Goal: Task Accomplishment & Management: Complete application form

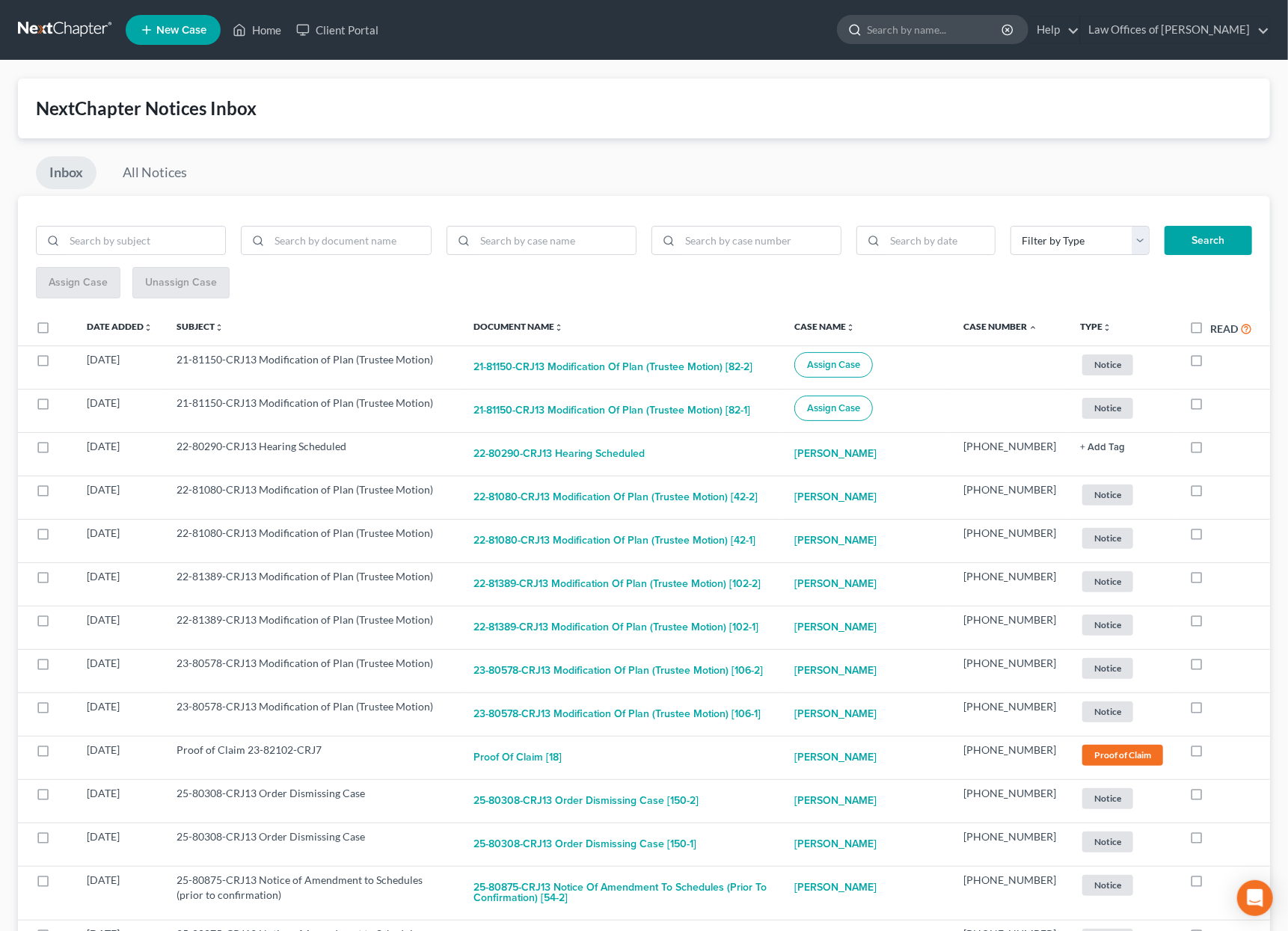
click at [935, 27] on input "search" at bounding box center [935, 29] width 137 height 28
type input "[PERSON_NAME]"
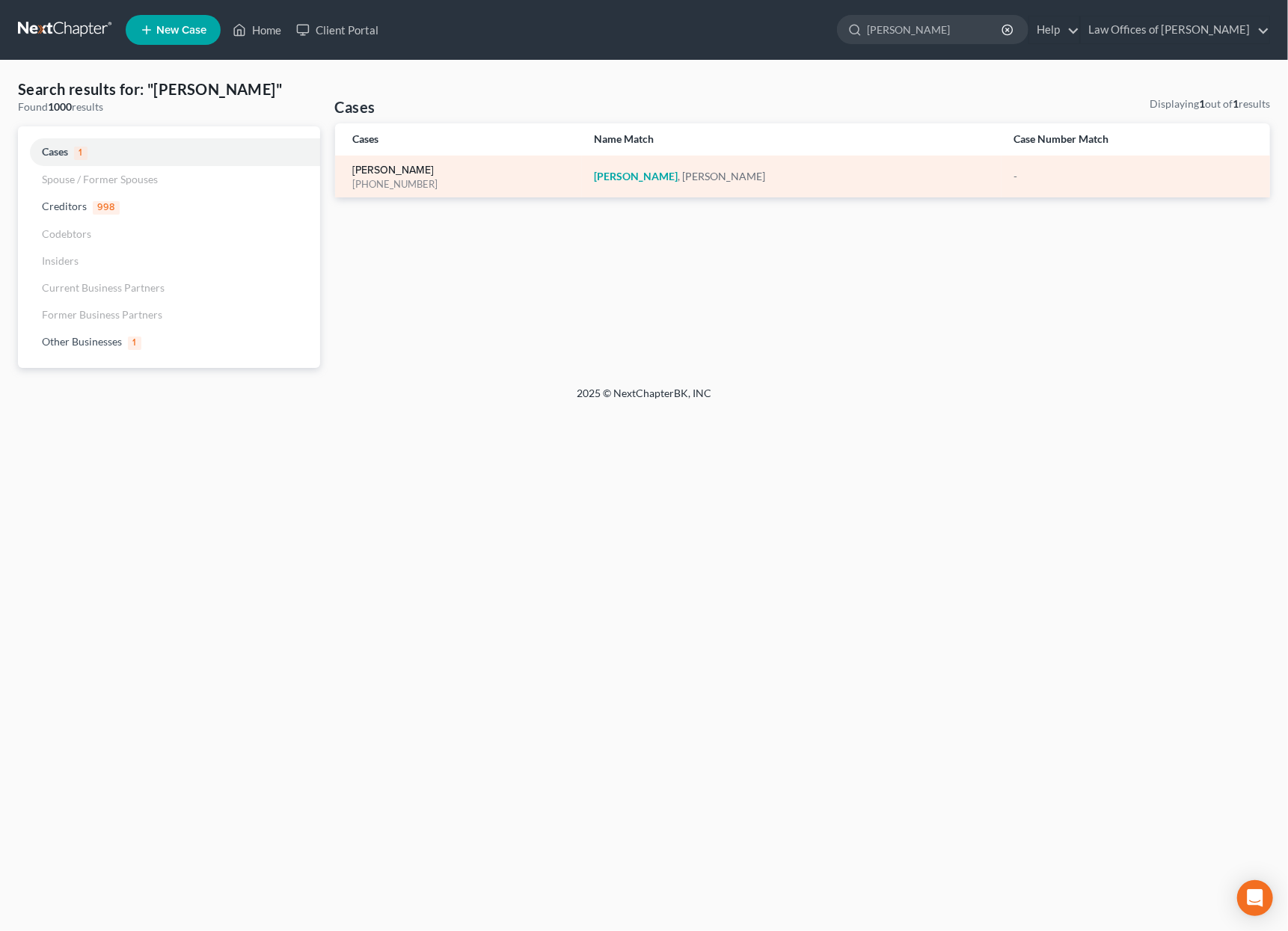
click at [378, 168] on link "[PERSON_NAME]" at bounding box center [393, 170] width 82 height 11
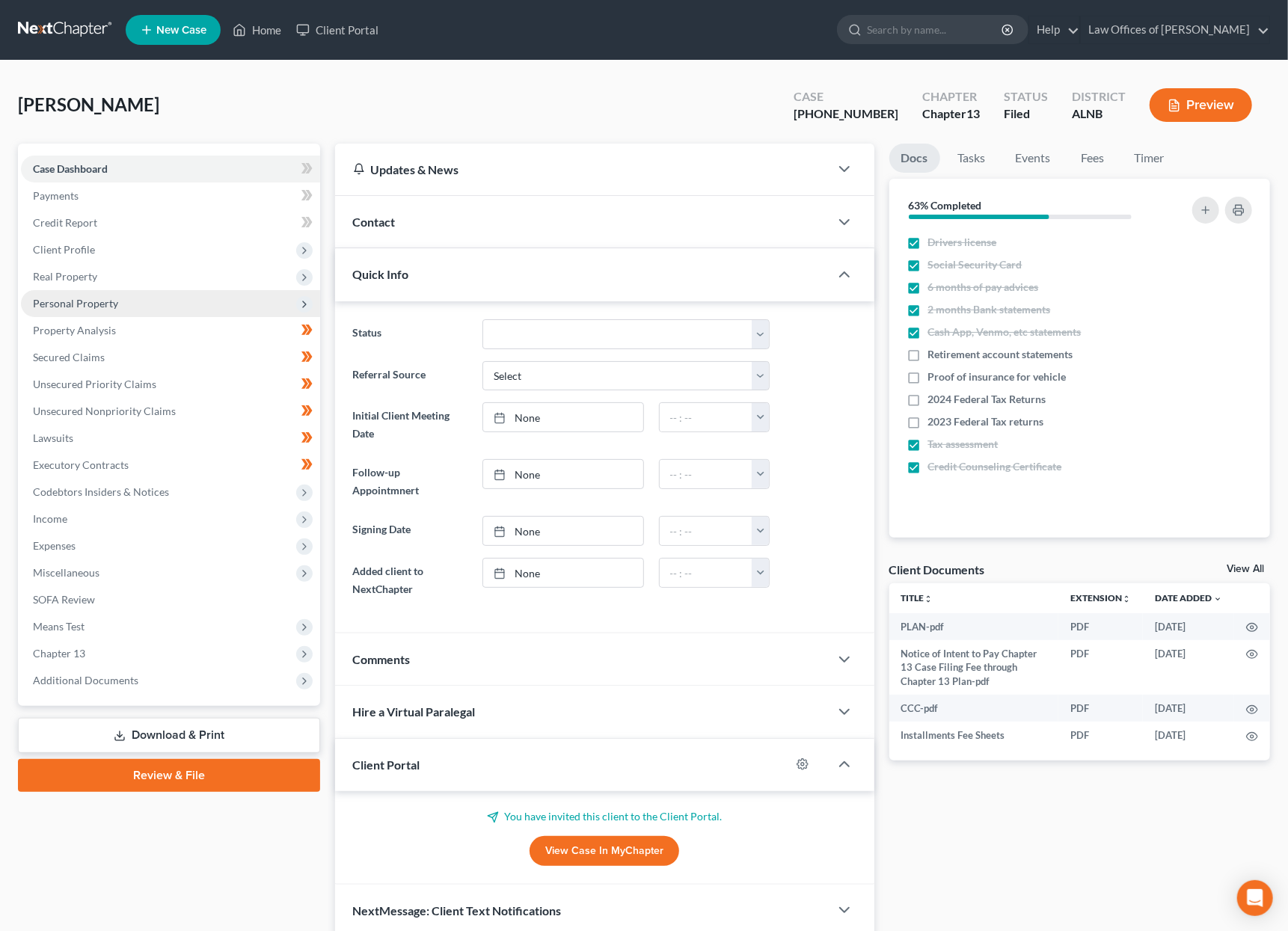
click at [88, 302] on span "Personal Property" at bounding box center [75, 303] width 86 height 13
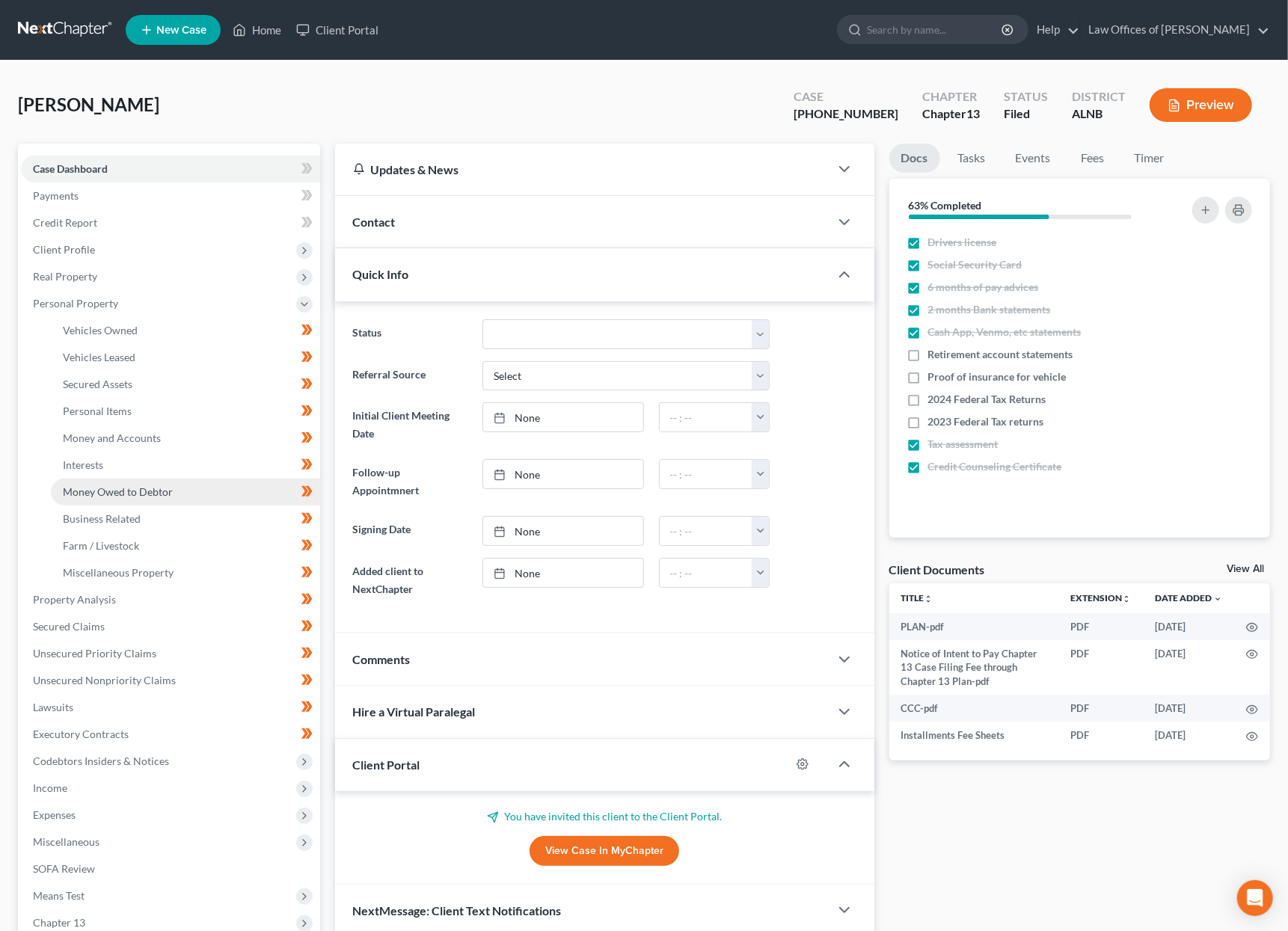
click at [96, 486] on span "Money Owed to Debtor" at bounding box center [118, 492] width 110 height 13
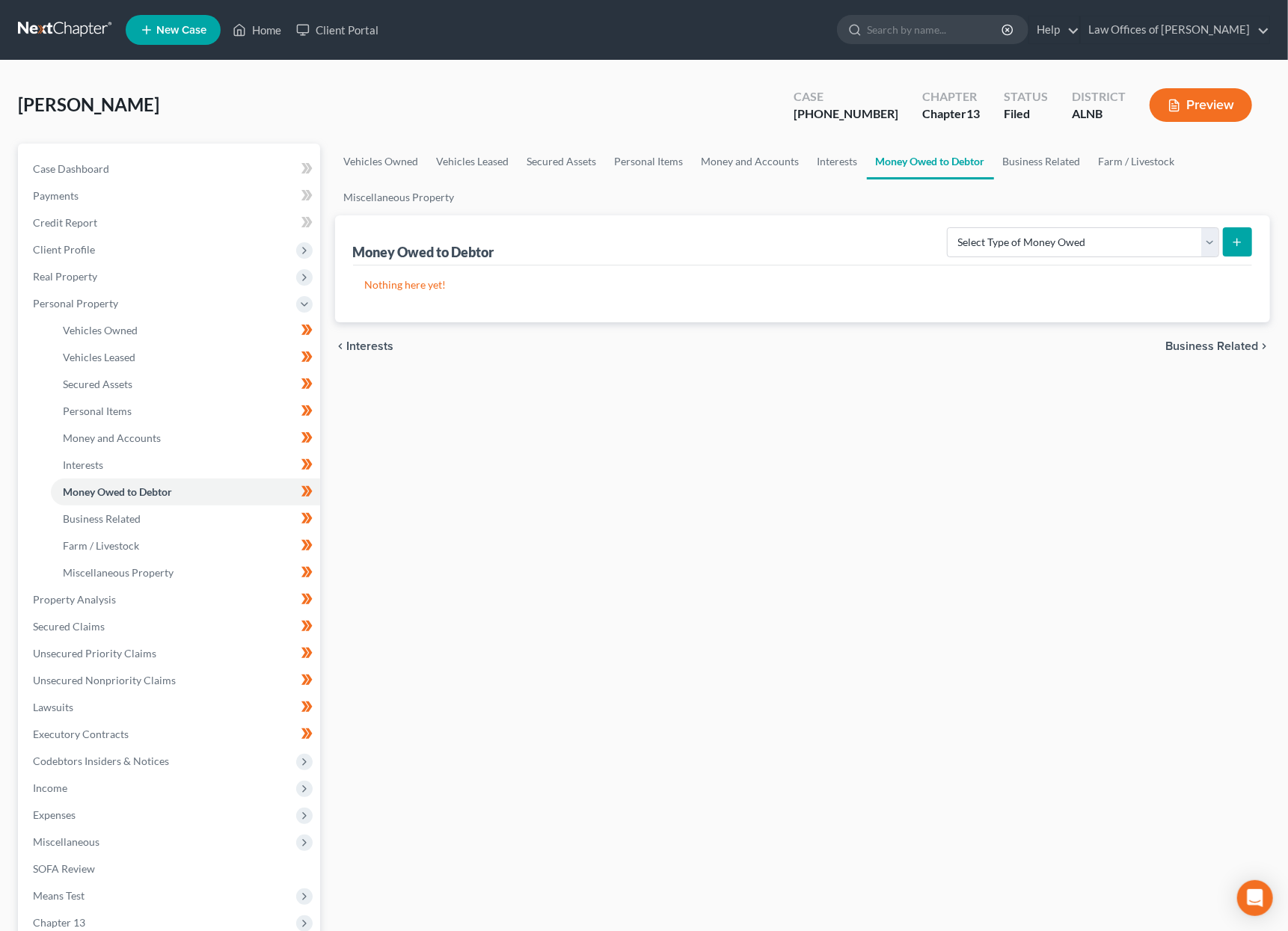
scroll to position [2, 0]
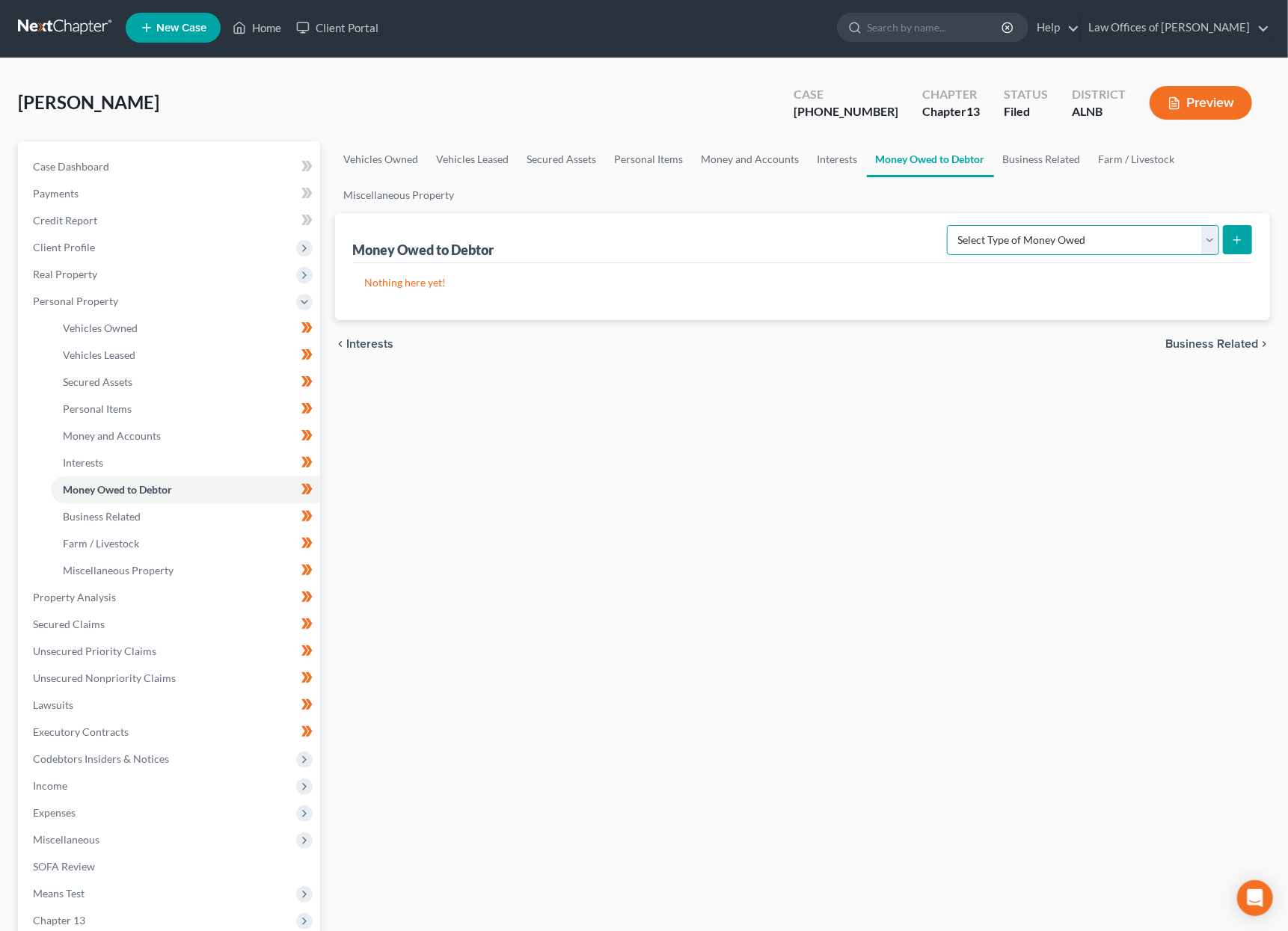
select select "other_contingent_and_unliquidated_claims"
click at [1232, 236] on icon "submit" at bounding box center [1238, 240] width 12 height 12
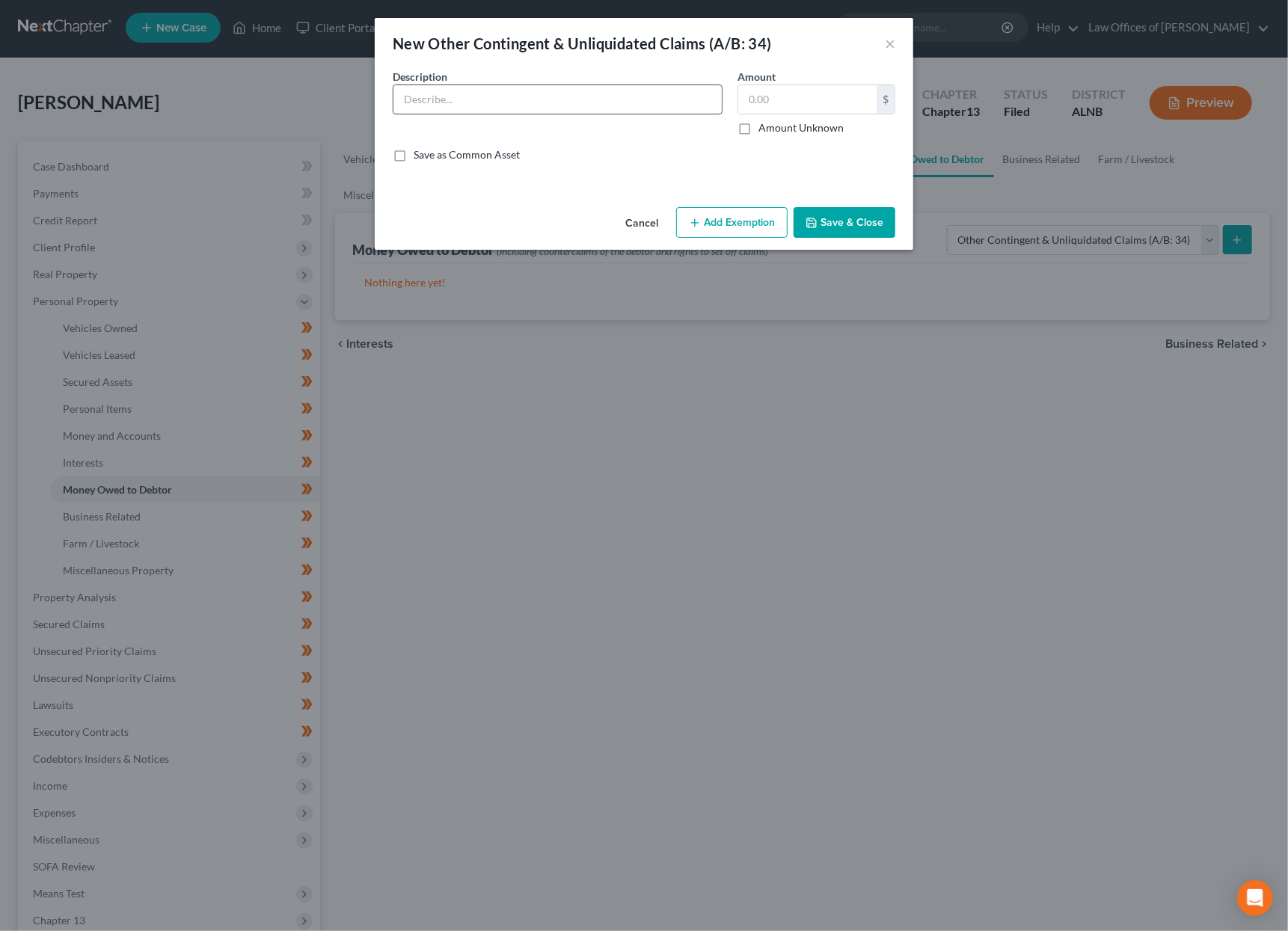
click at [566, 98] on input "text" at bounding box center [557, 99] width 328 height 29
paste input "Any Non-exempt proceeds received from debtor’s lawsuit claim against [PERSON_NA…"
type input "Any Non-exempt proceeds received from debtor’s lawsuit claim against [PERSON_NA…"
click at [781, 107] on input "text" at bounding box center [807, 99] width 139 height 29
type input "10,000"
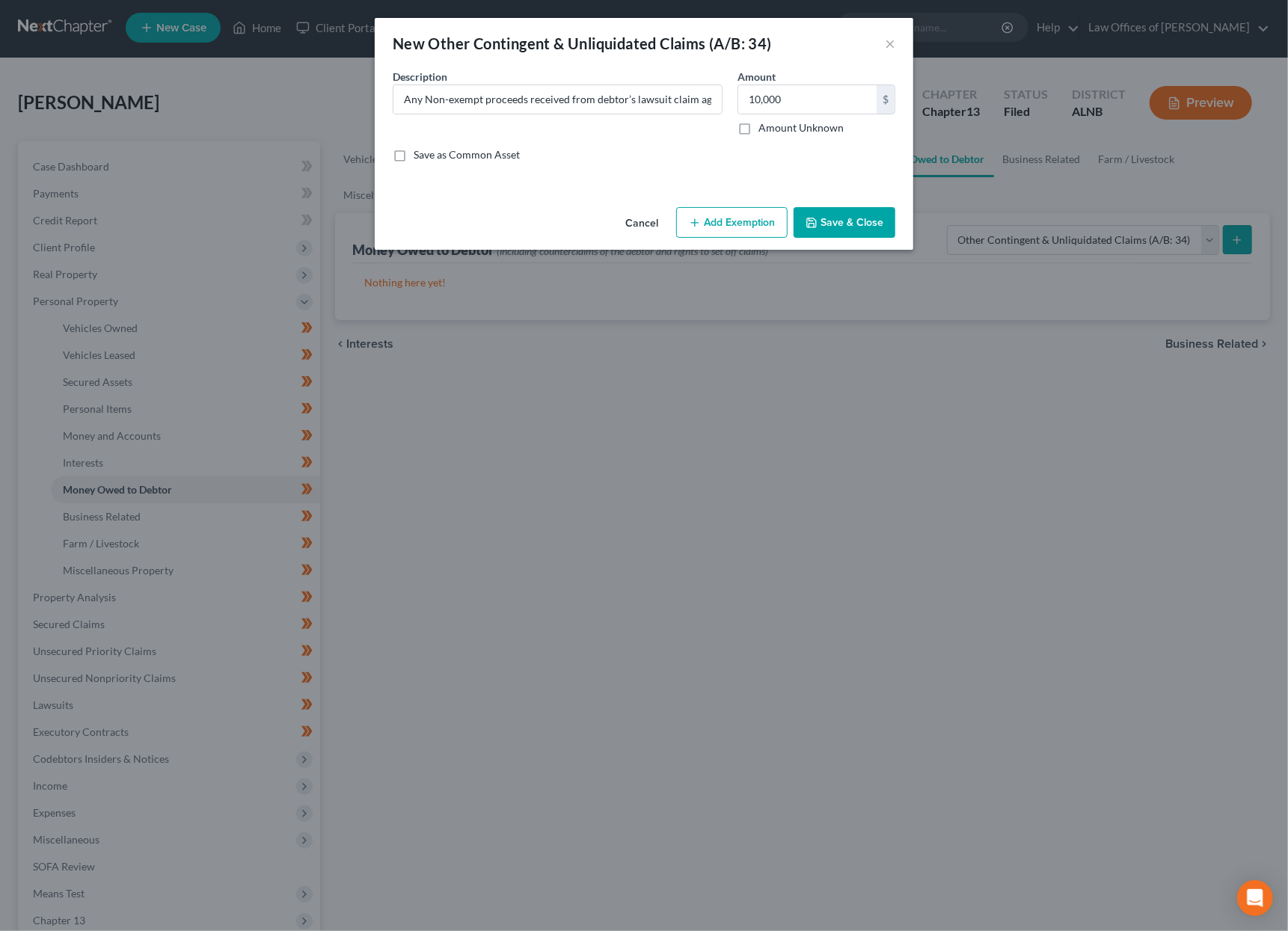
click at [732, 230] on button "Add Exemption" at bounding box center [732, 223] width 111 height 31
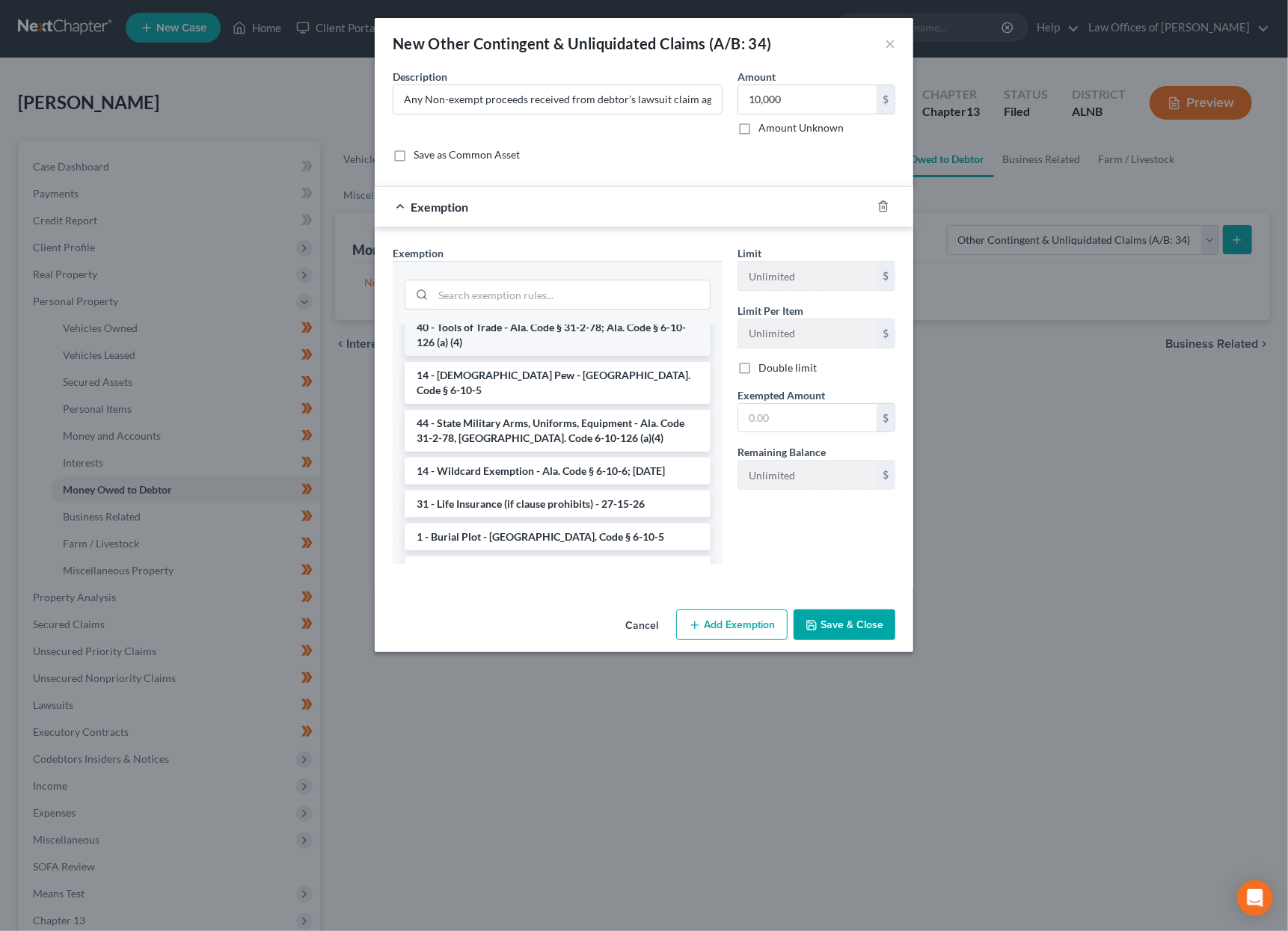
scroll to position [481, 0]
click at [530, 457] on li "14 - Wildcard Exemption - Ala. Code § 6-10-6; [DATE]" at bounding box center [557, 470] width 306 height 27
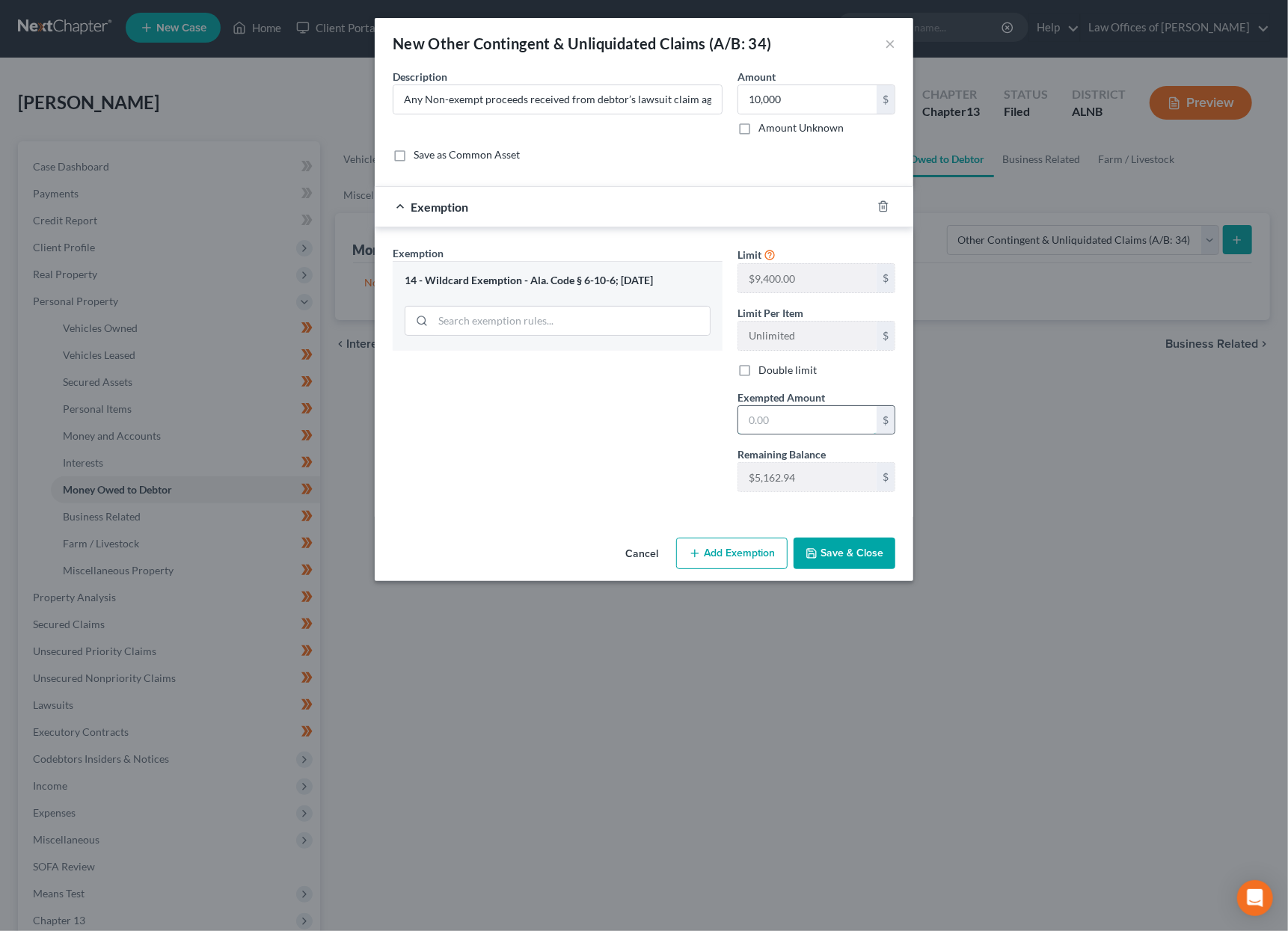
click at [795, 425] on input "text" at bounding box center [807, 420] width 139 height 29
type input "5,162.94"
click at [835, 553] on button "Save & Close" at bounding box center [844, 553] width 101 height 31
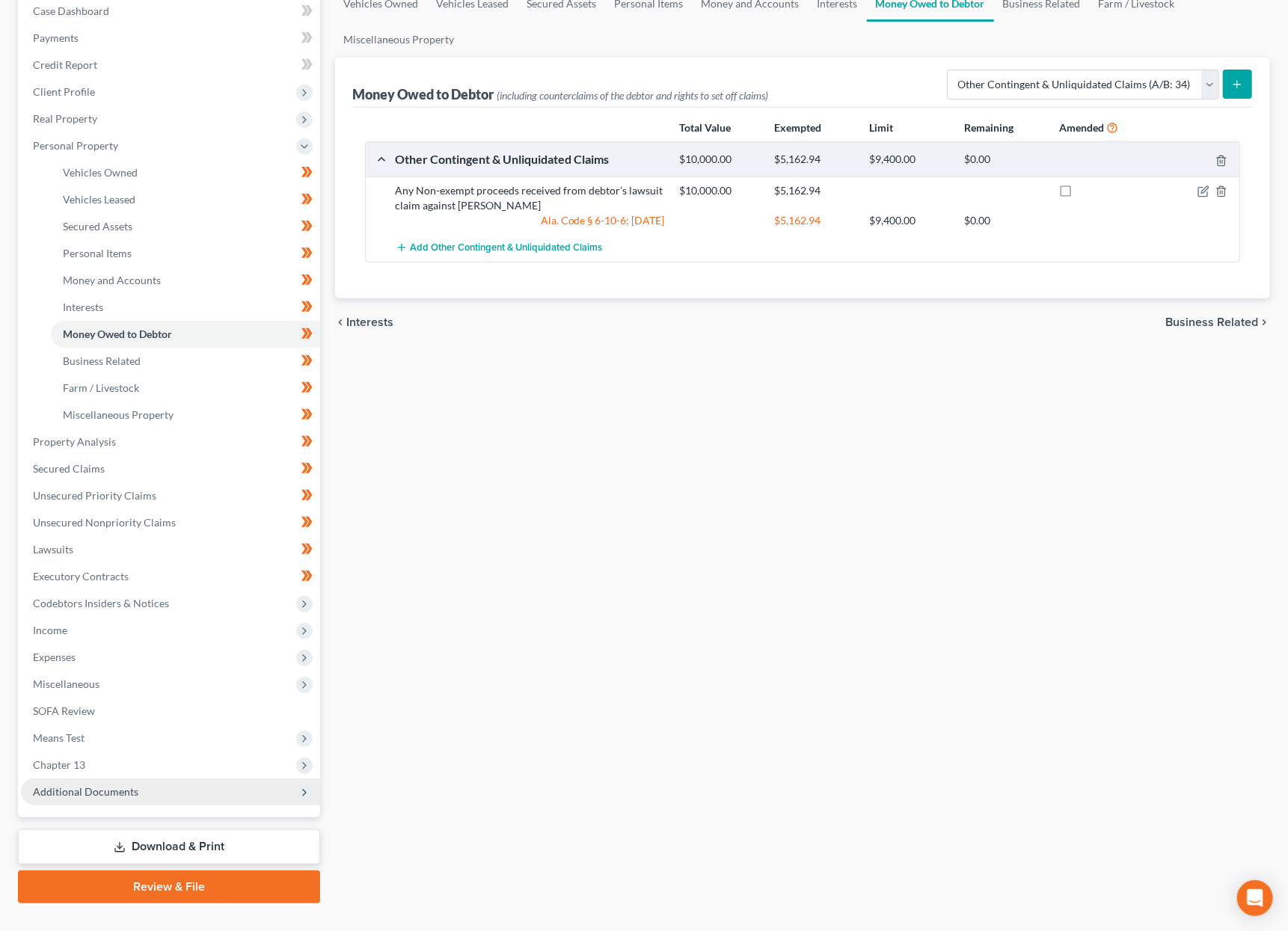
scroll to position [157, 0]
click at [198, 831] on link "Download & Print" at bounding box center [168, 848] width 302 height 35
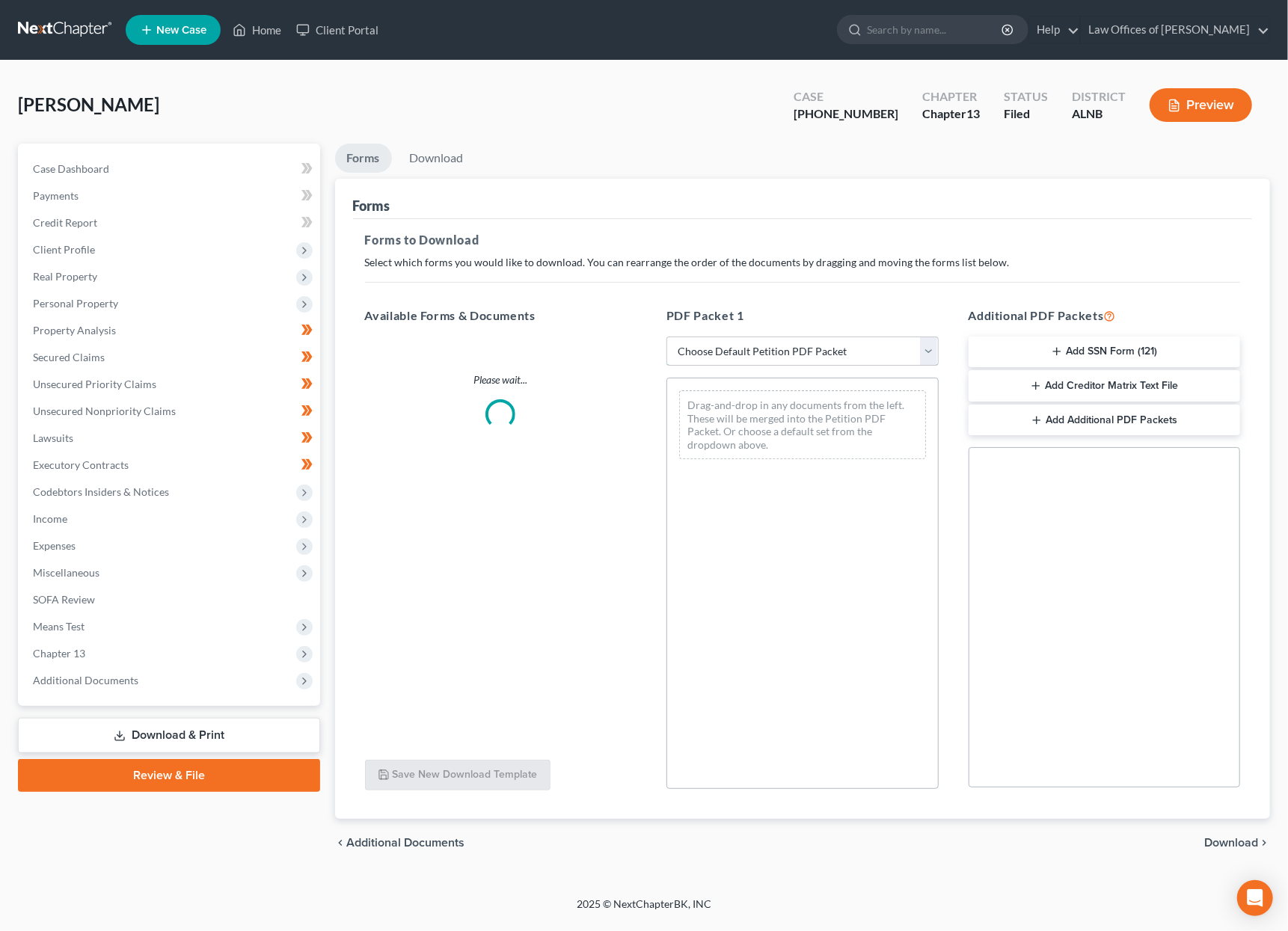
select select "2"
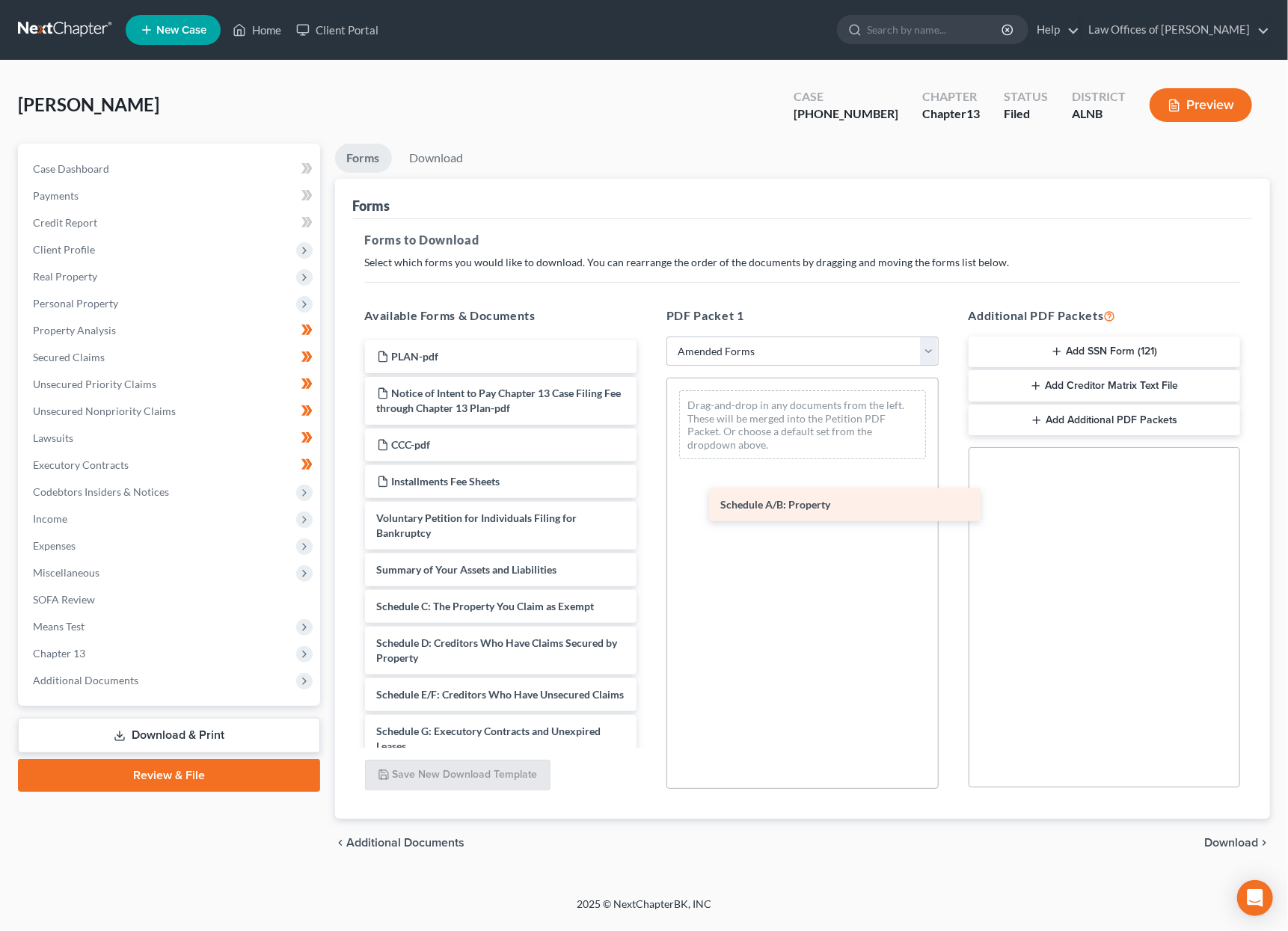
drag, startPoint x: 457, startPoint y: 593, endPoint x: 801, endPoint y: 501, distance: 356.1
click at [650, 501] on div "Schedule A/B: Property PLAN-pdf Notice of Intent to Pay Chapter 13 Case Filing …" at bounding box center [500, 757] width 296 height 834
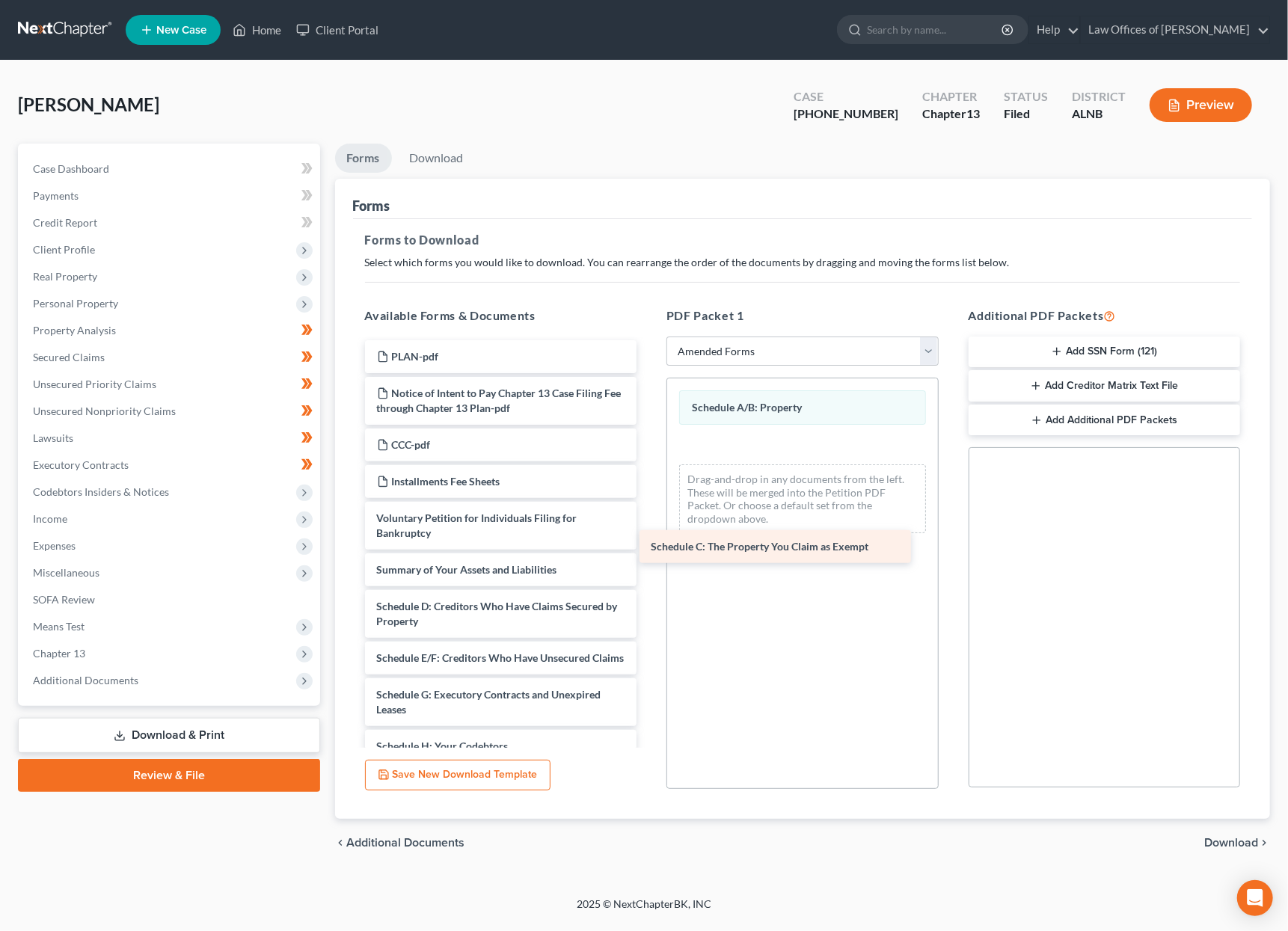
drag, startPoint x: 437, startPoint y: 594, endPoint x: 711, endPoint y: 545, distance: 278.3
click at [650, 545] on div "Schedule C: The Property You Claim as Exempt PLAN-pdf Notice of Intent to Pay C…" at bounding box center [500, 738] width 296 height 797
click at [1241, 841] on span "Download" at bounding box center [1231, 844] width 54 height 12
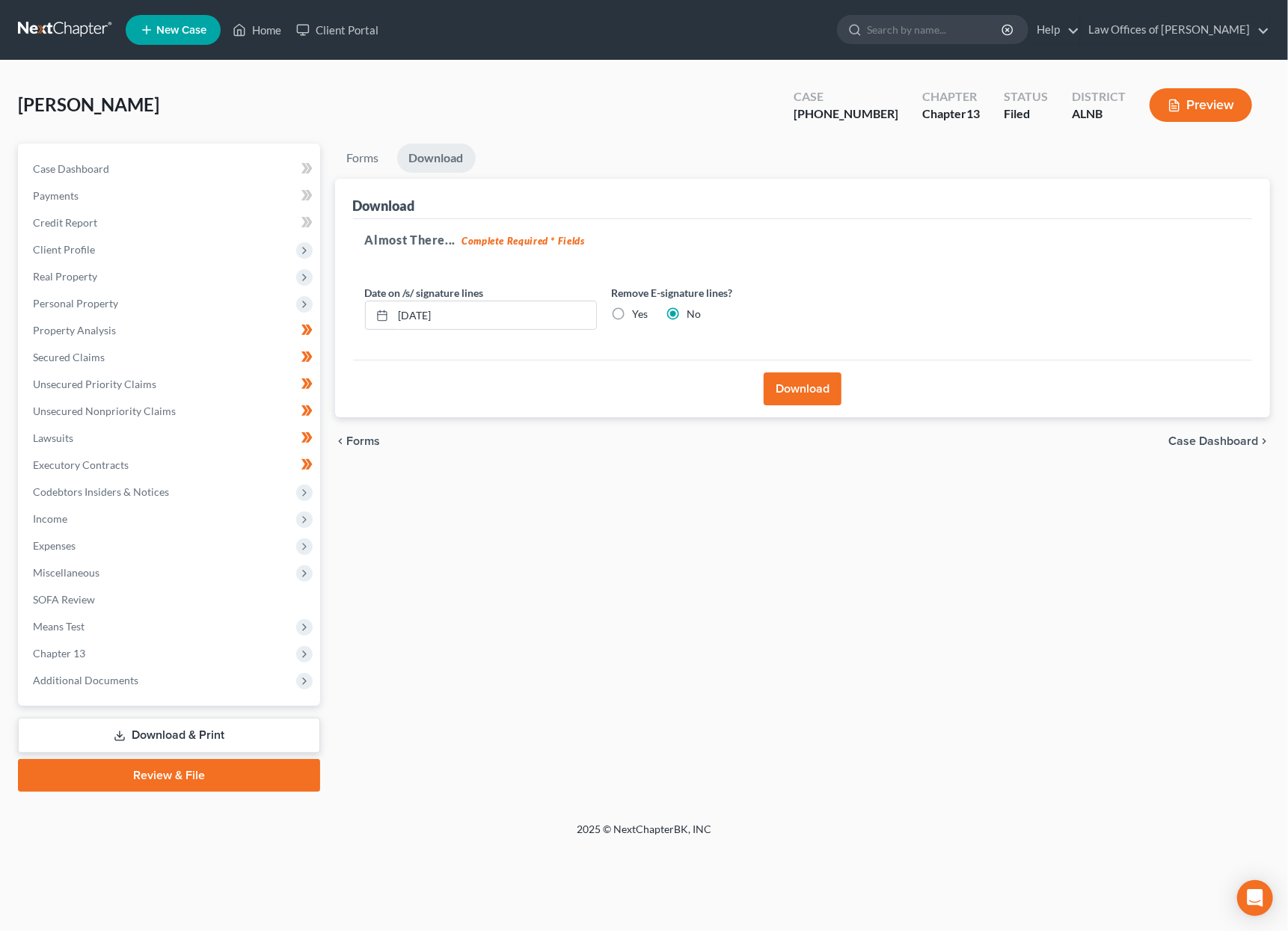
click at [781, 374] on button "Download" at bounding box center [802, 388] width 78 height 32
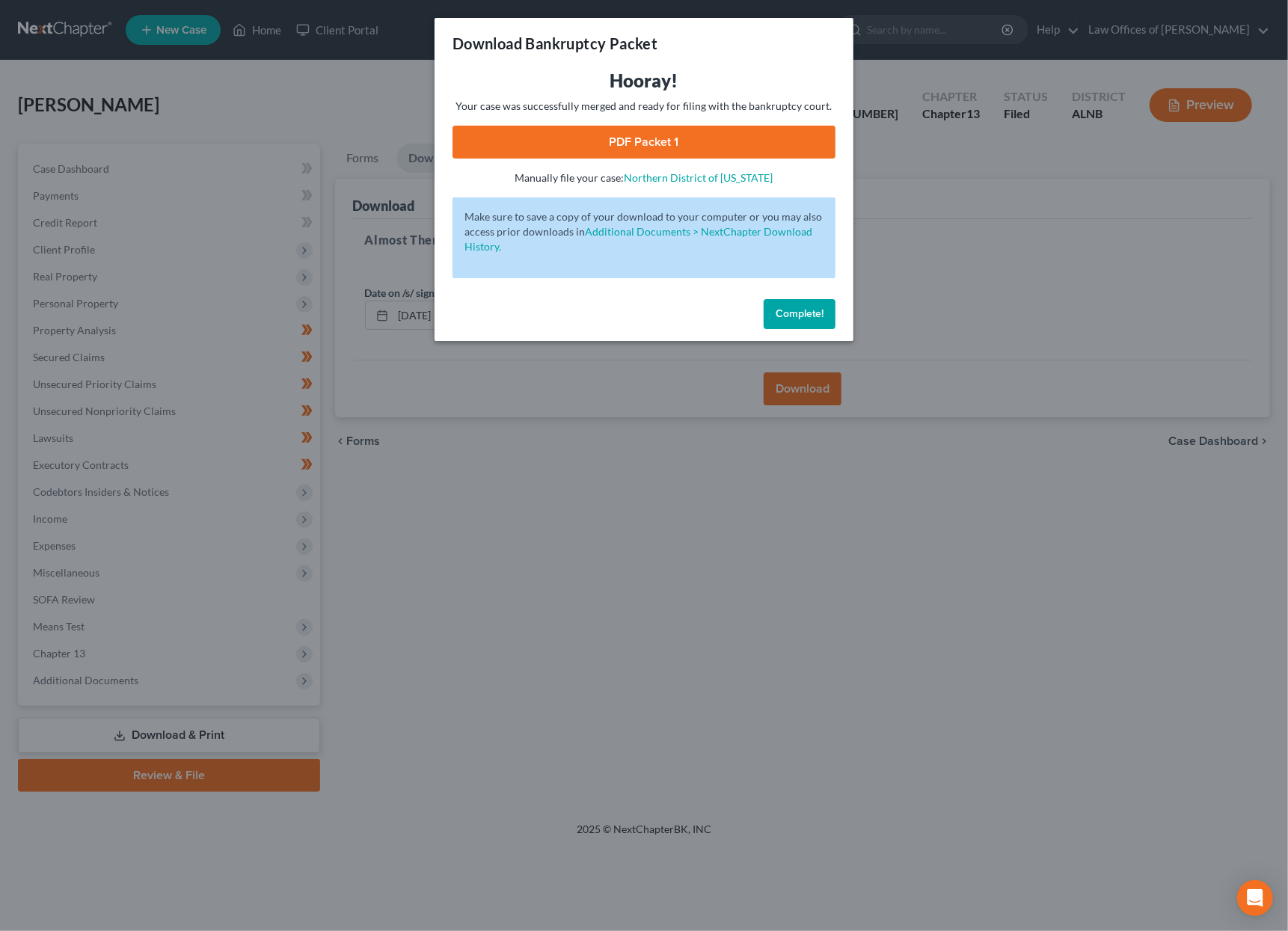
click at [737, 143] on link "PDF Packet 1" at bounding box center [644, 142] width 383 height 32
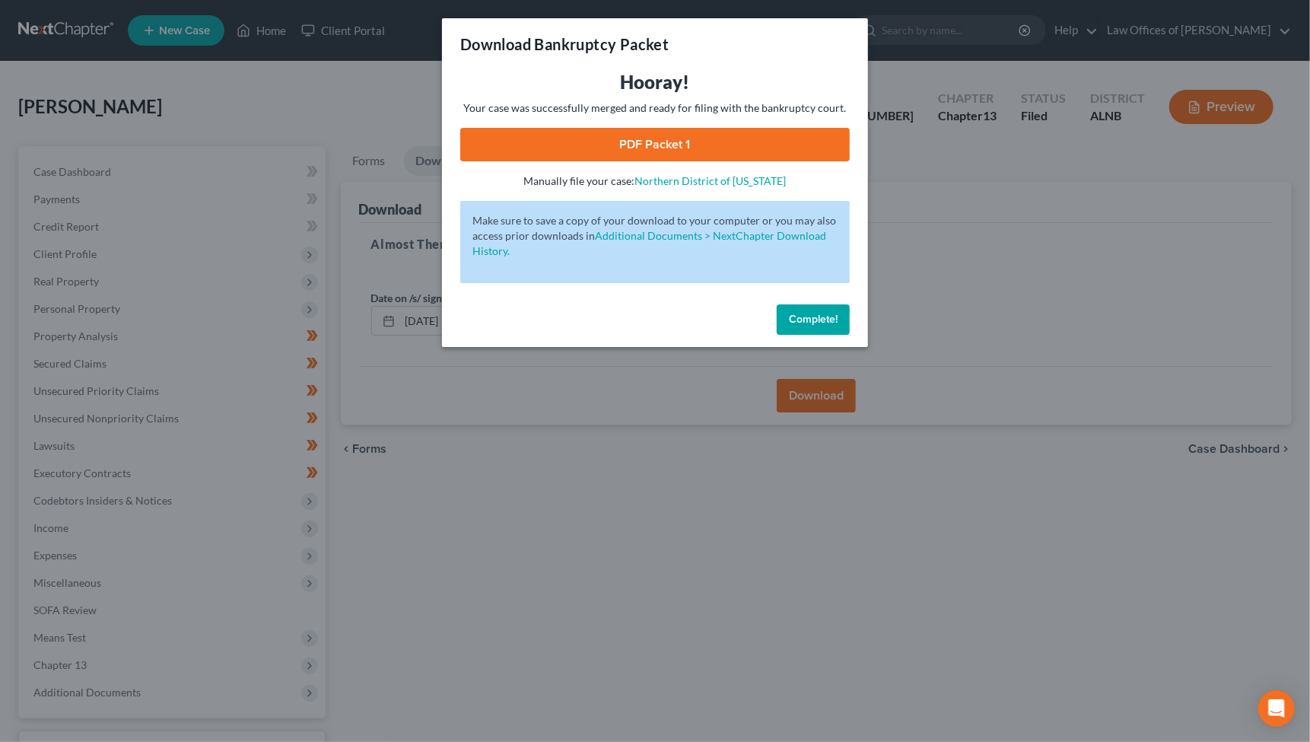
drag, startPoint x: 179, startPoint y: 616, endPoint x: 420, endPoint y: 498, distance: 268.5
click at [180, 615] on div "Download Bankruptcy Packet Hooray! Your case was successfully merged and ready …" at bounding box center [655, 371] width 1310 height 742
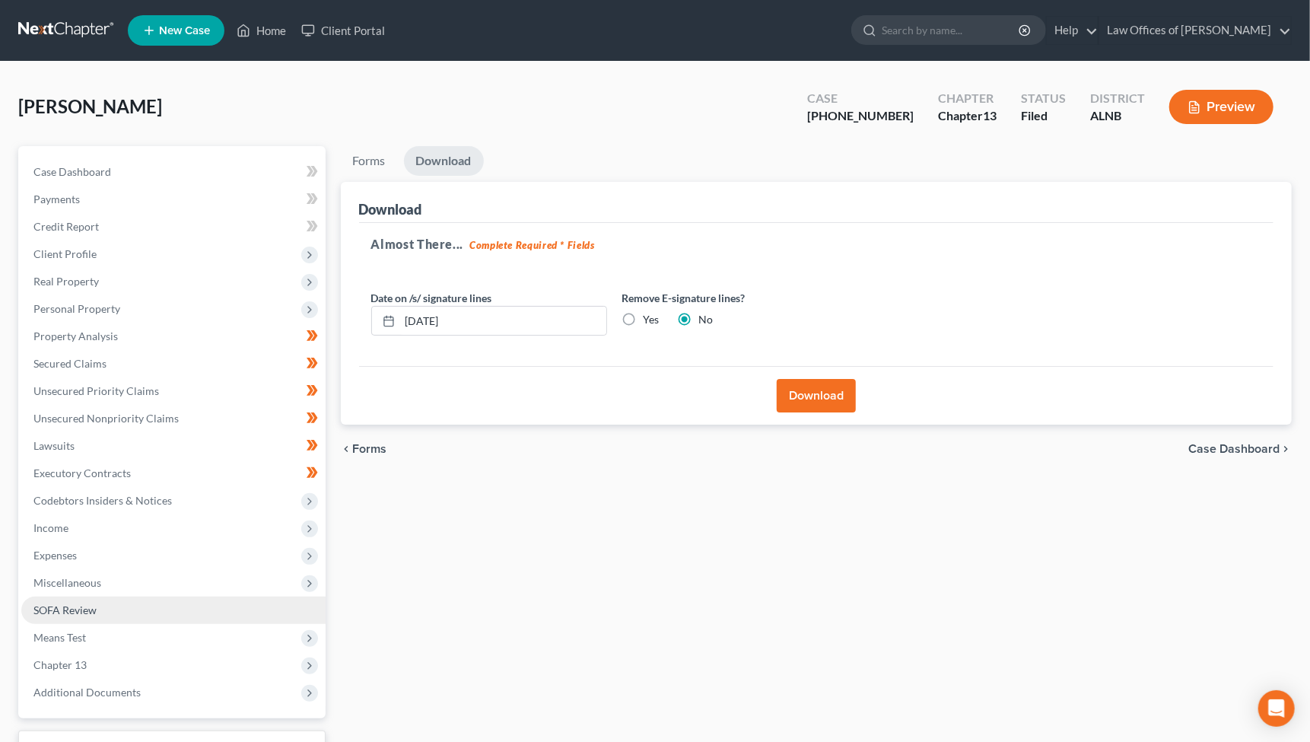
click at [69, 603] on span "SOFA Review" at bounding box center [64, 609] width 63 height 13
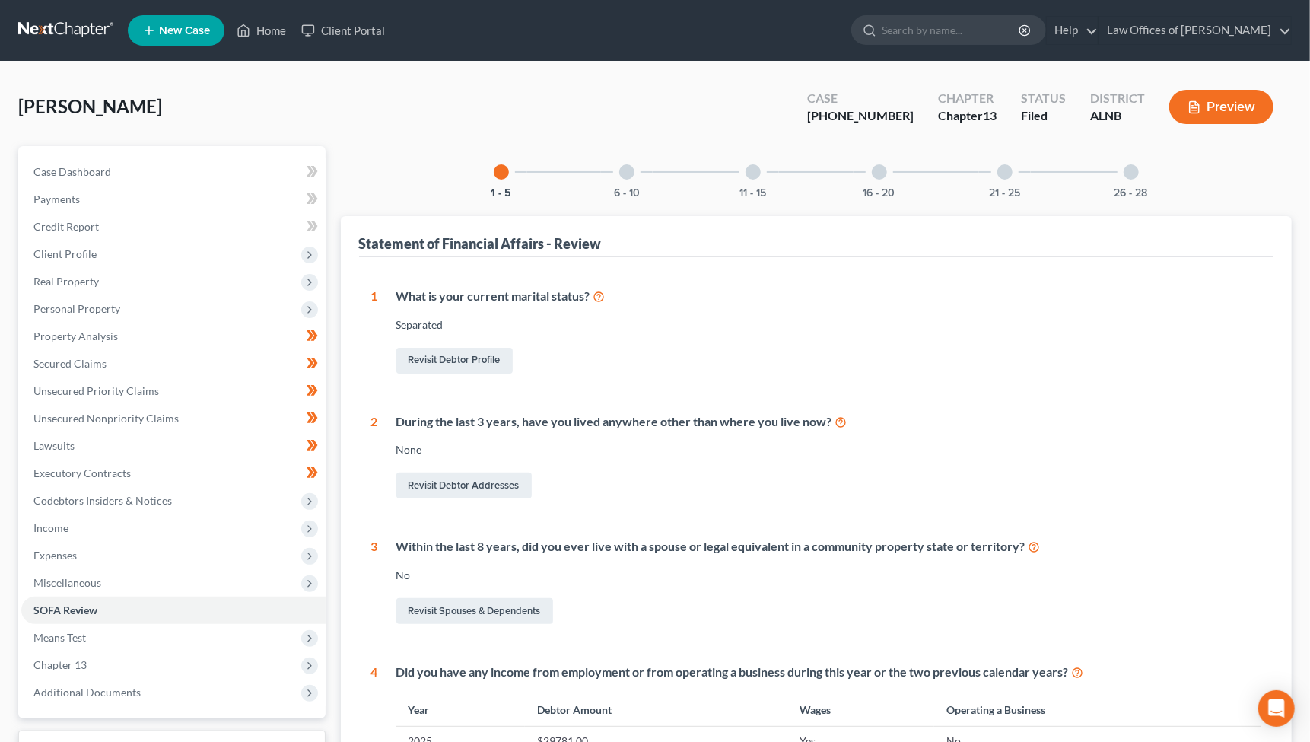
click at [168, 732] on link "Download & Print" at bounding box center [171, 749] width 307 height 36
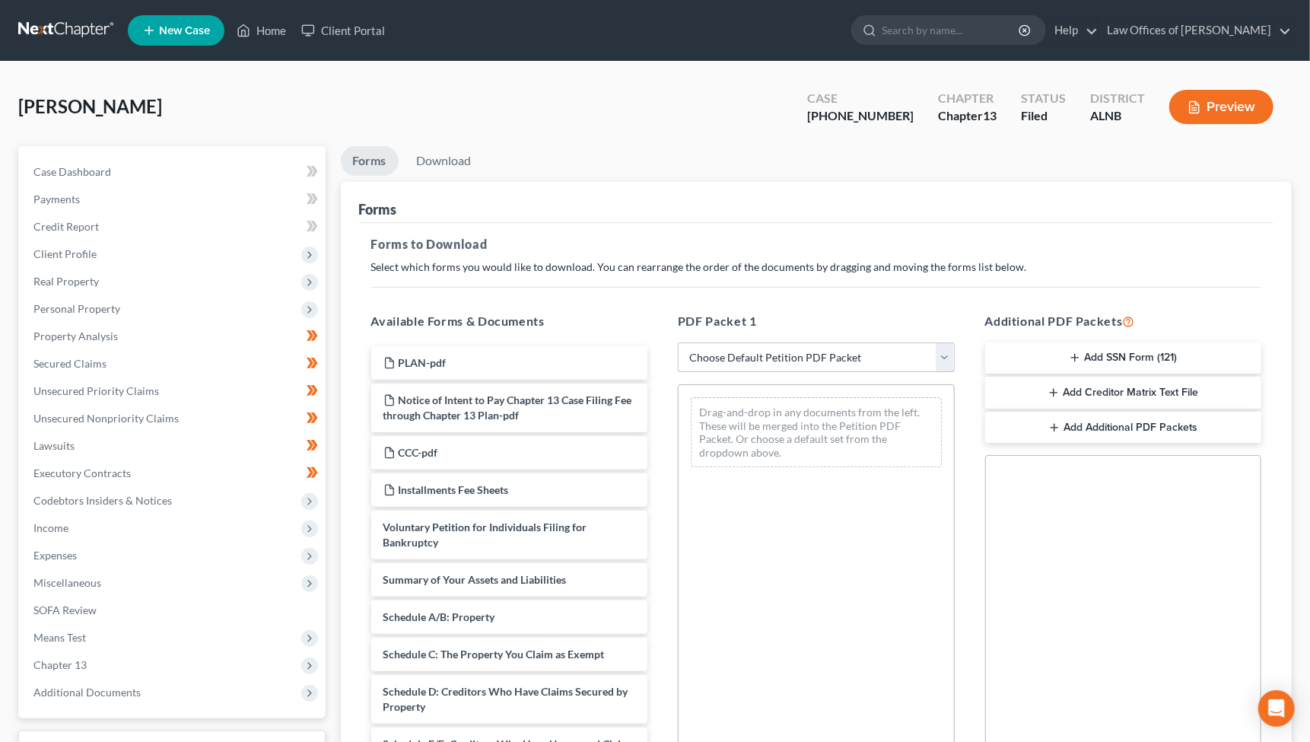
select select "2"
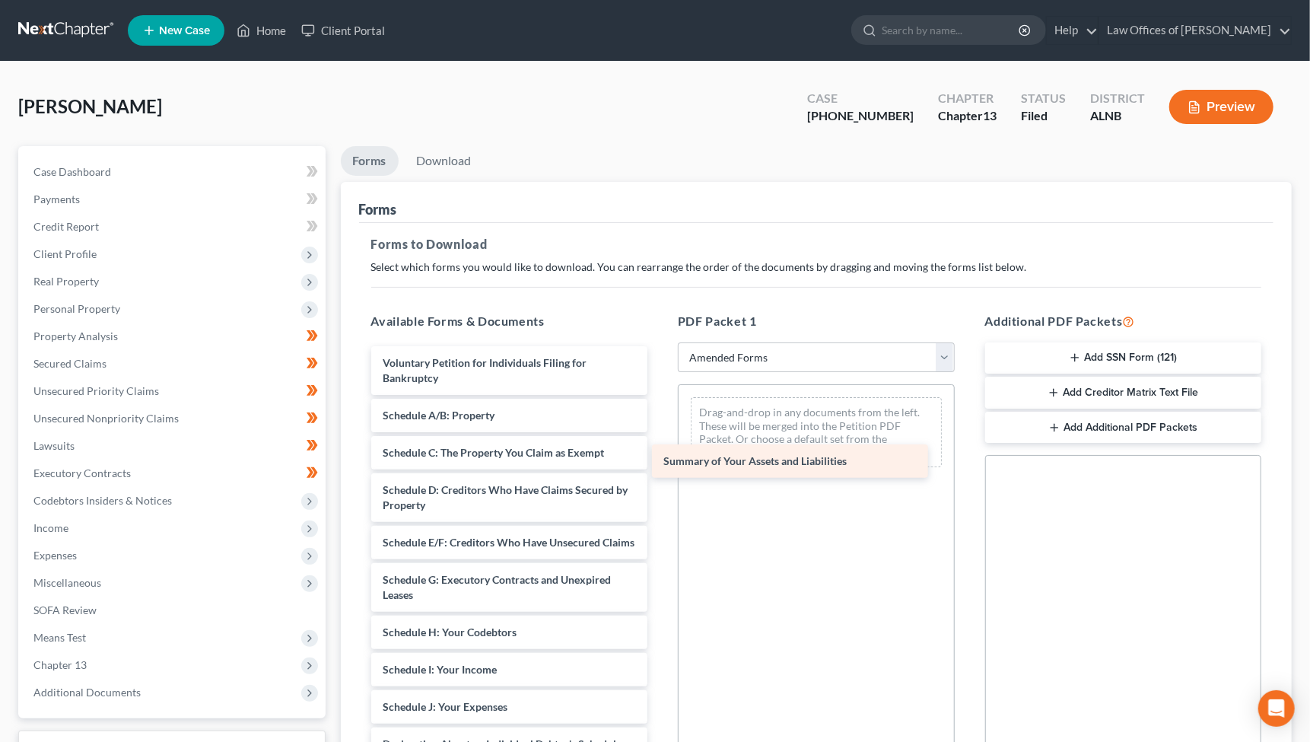
drag, startPoint x: 483, startPoint y: 412, endPoint x: 764, endPoint y: 462, distance: 285.2
click at [661, 462] on div "Summary of Your Assets and Liabilities Voluntary Petition for Individuals Filin…" at bounding box center [509, 688] width 301 height 684
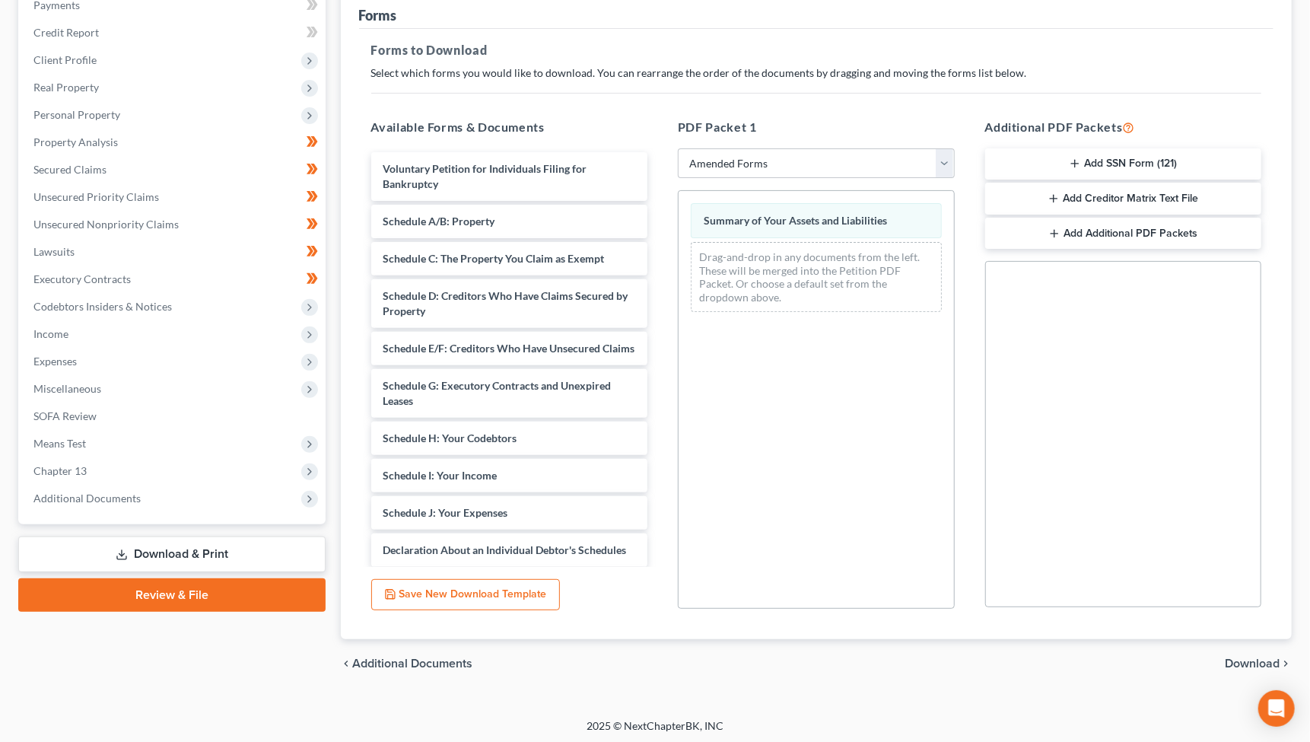
click at [1255, 657] on span "Download" at bounding box center [1252, 663] width 55 height 12
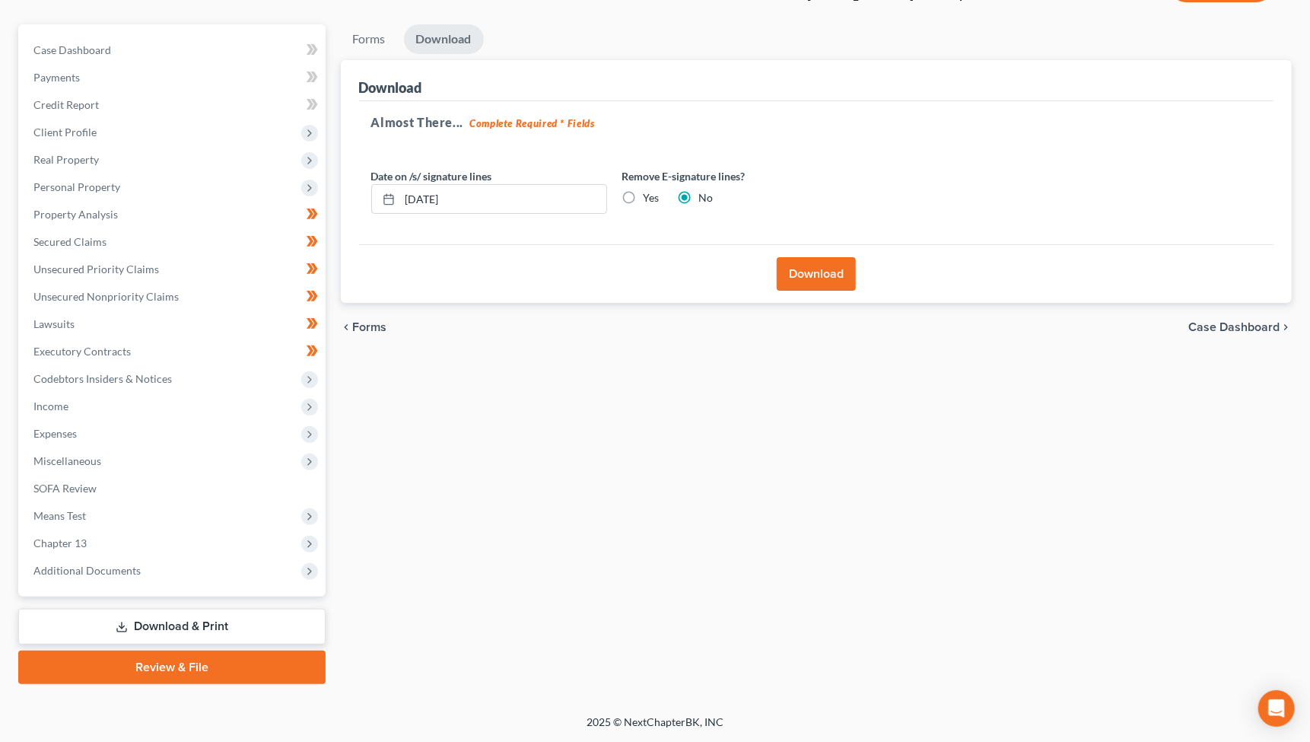
scroll to position [100, 0]
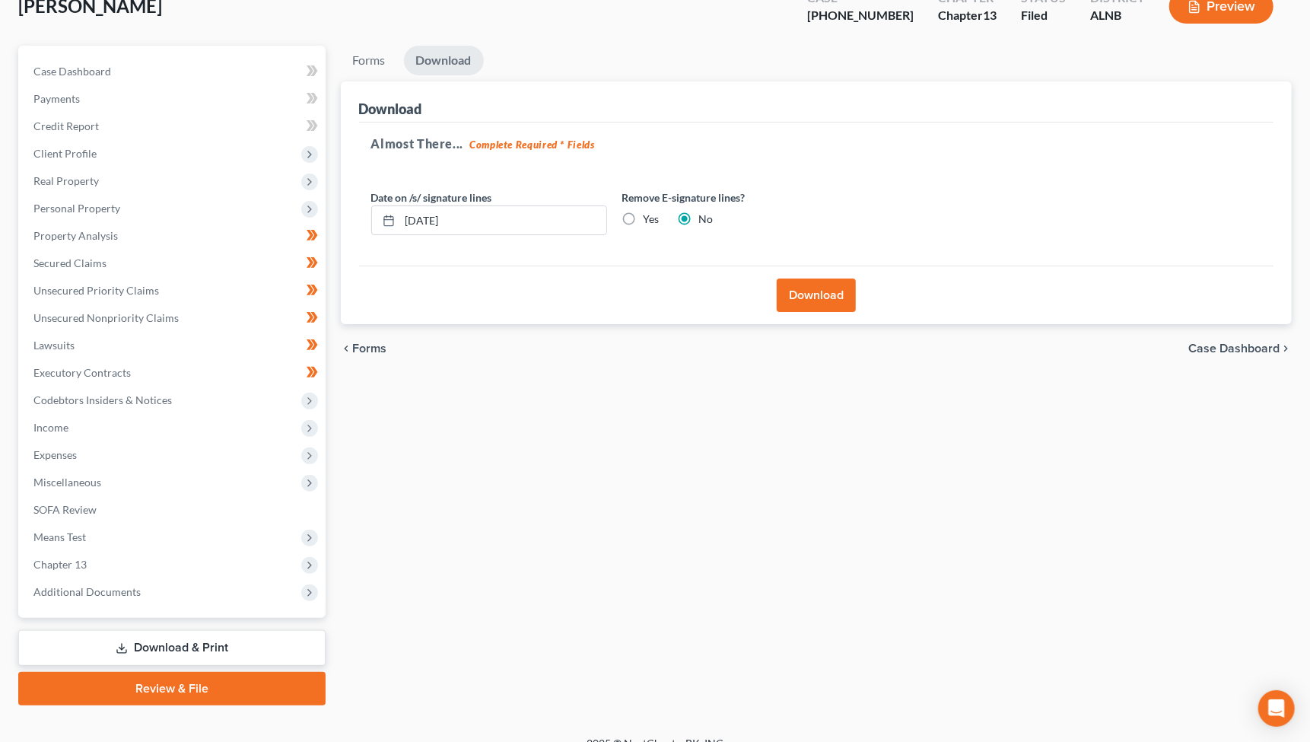
click at [825, 293] on button "Download" at bounding box center [816, 295] width 79 height 33
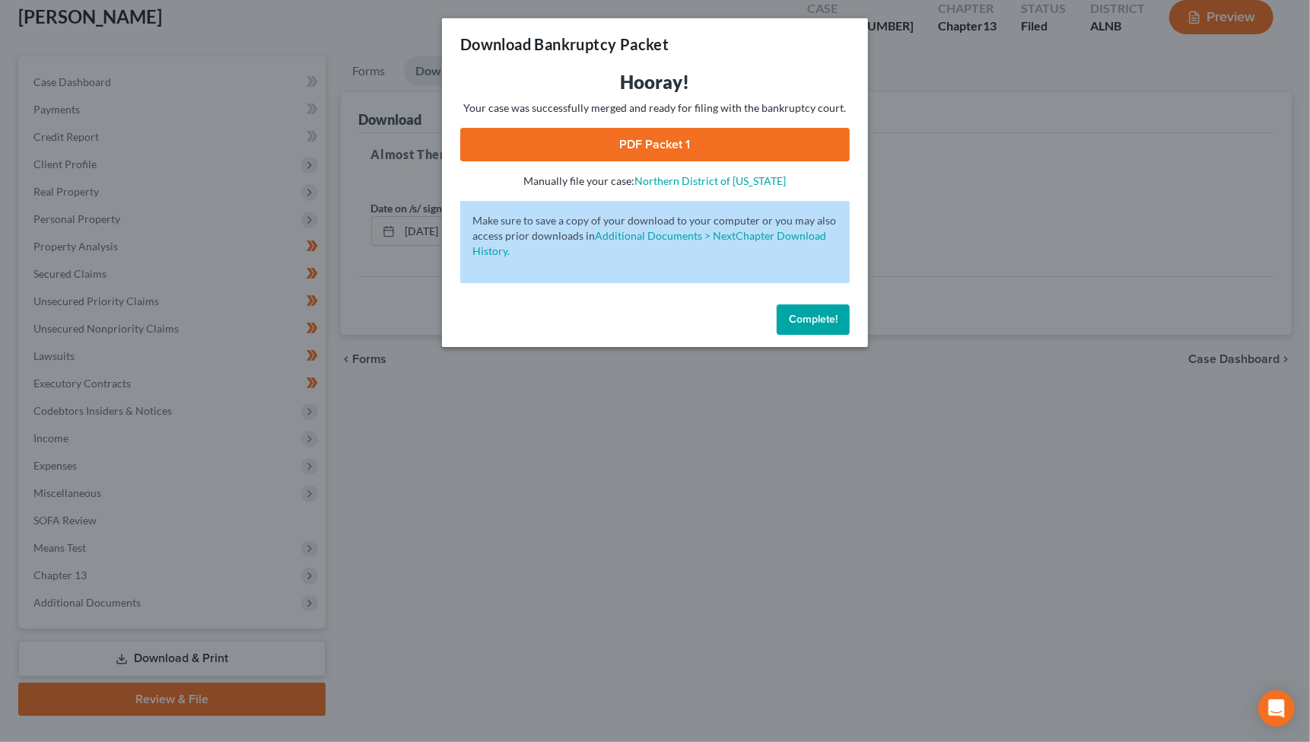
click at [651, 151] on link "PDF Packet 1" at bounding box center [655, 144] width 390 height 33
click at [801, 314] on span "Complete!" at bounding box center [813, 319] width 49 height 13
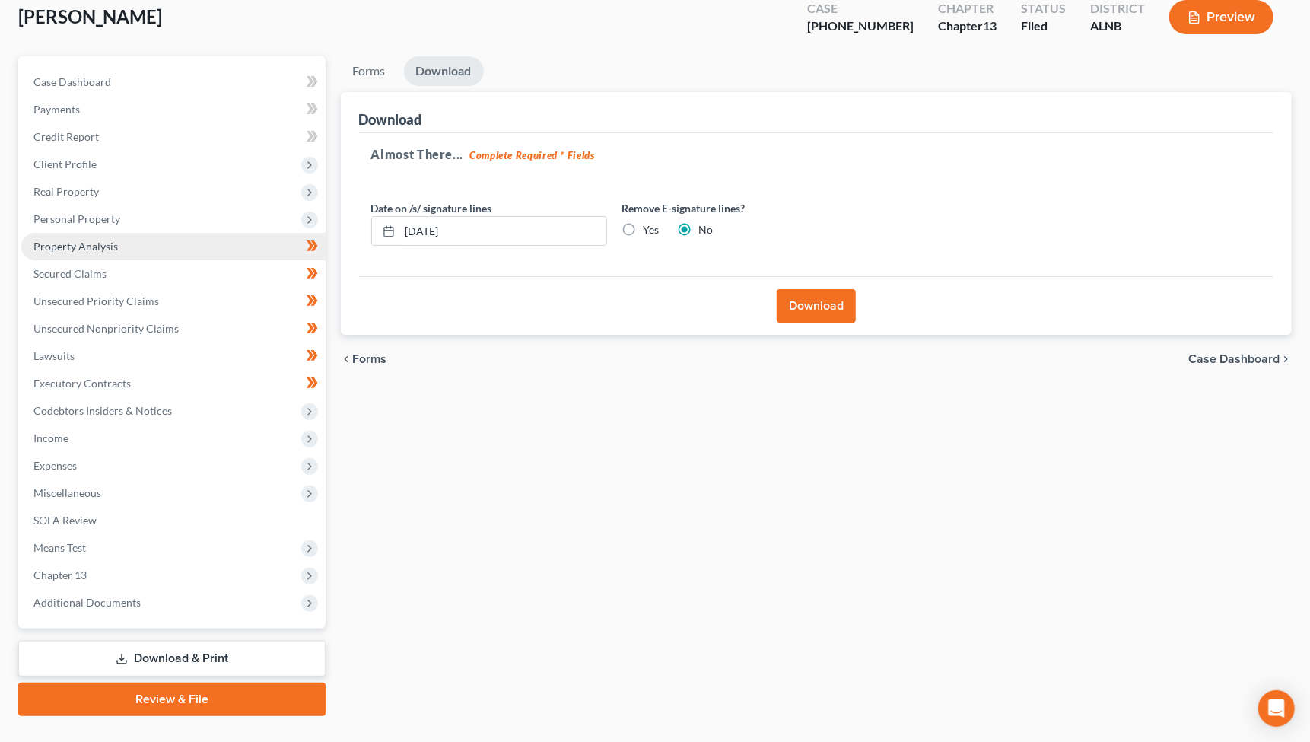
click at [68, 247] on link "Property Analysis" at bounding box center [173, 246] width 304 height 27
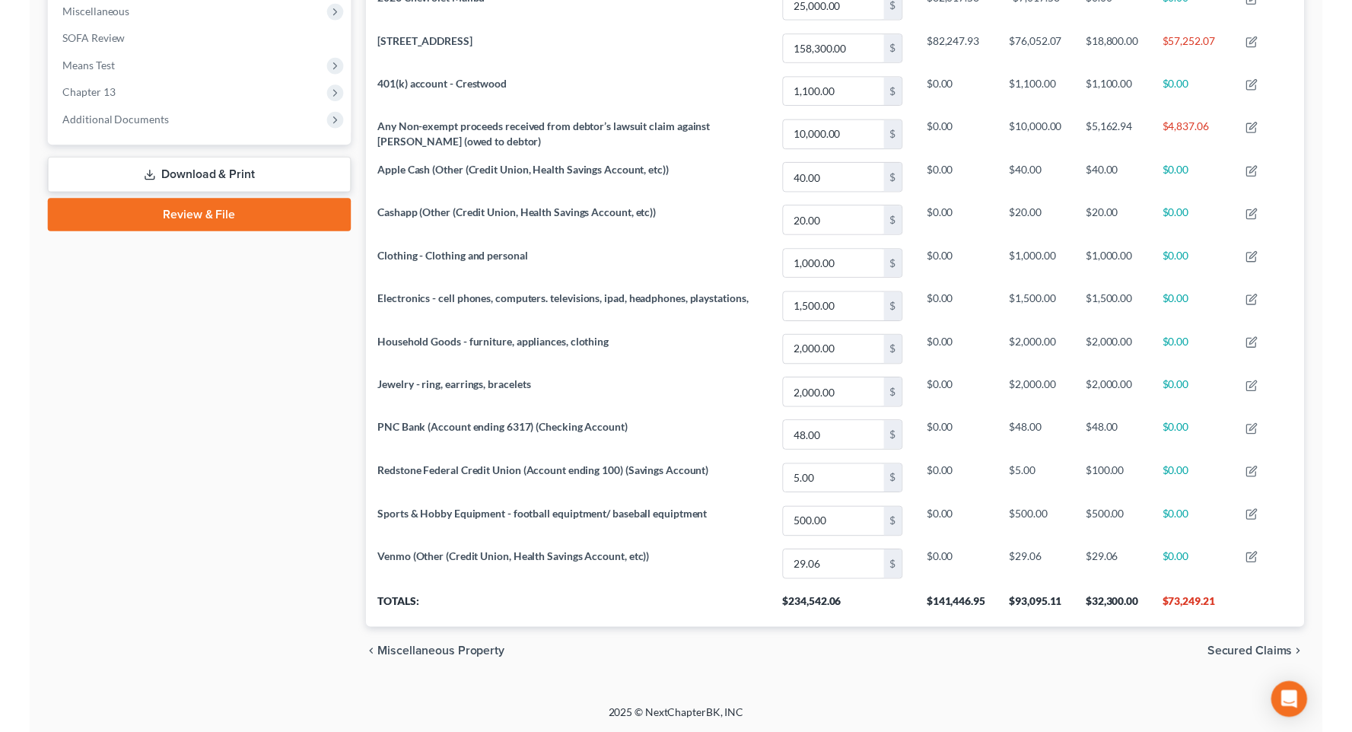
scroll to position [571, 0]
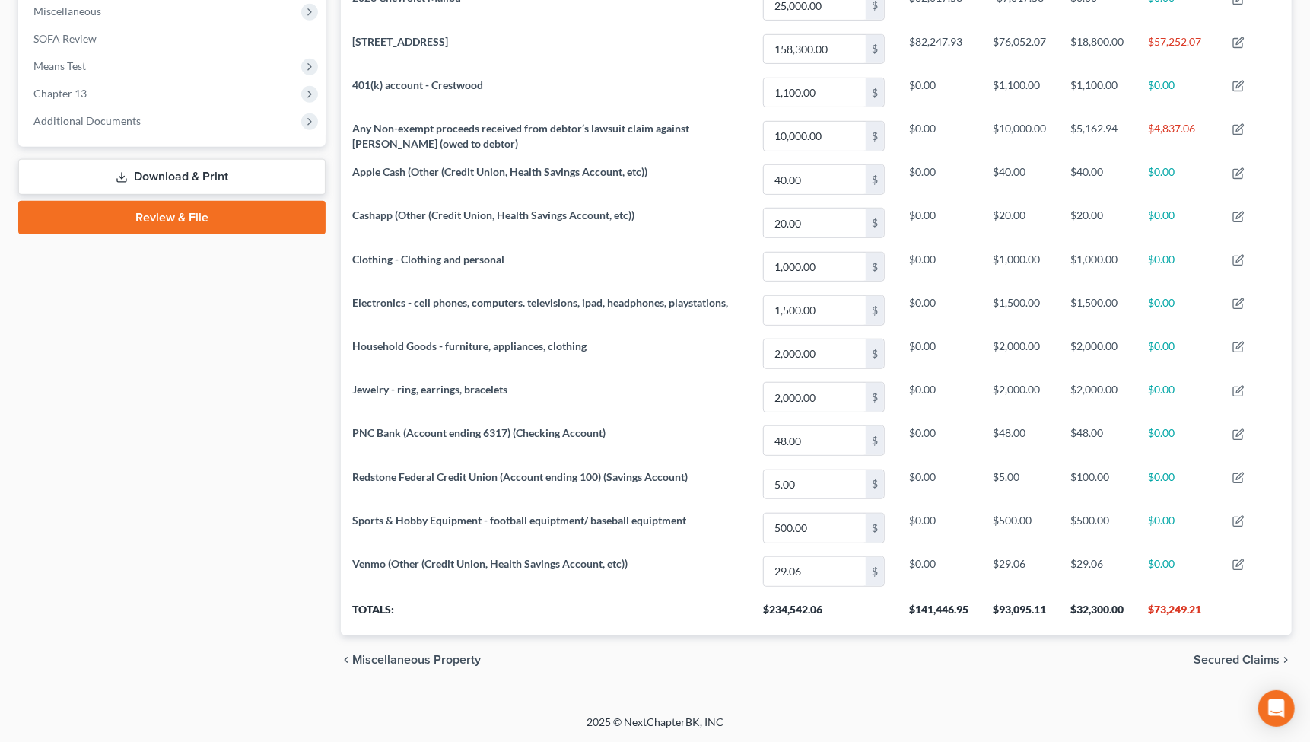
click at [1107, 610] on th "$32,300.00" at bounding box center [1097, 614] width 78 height 43
copy th "$32,300.00"
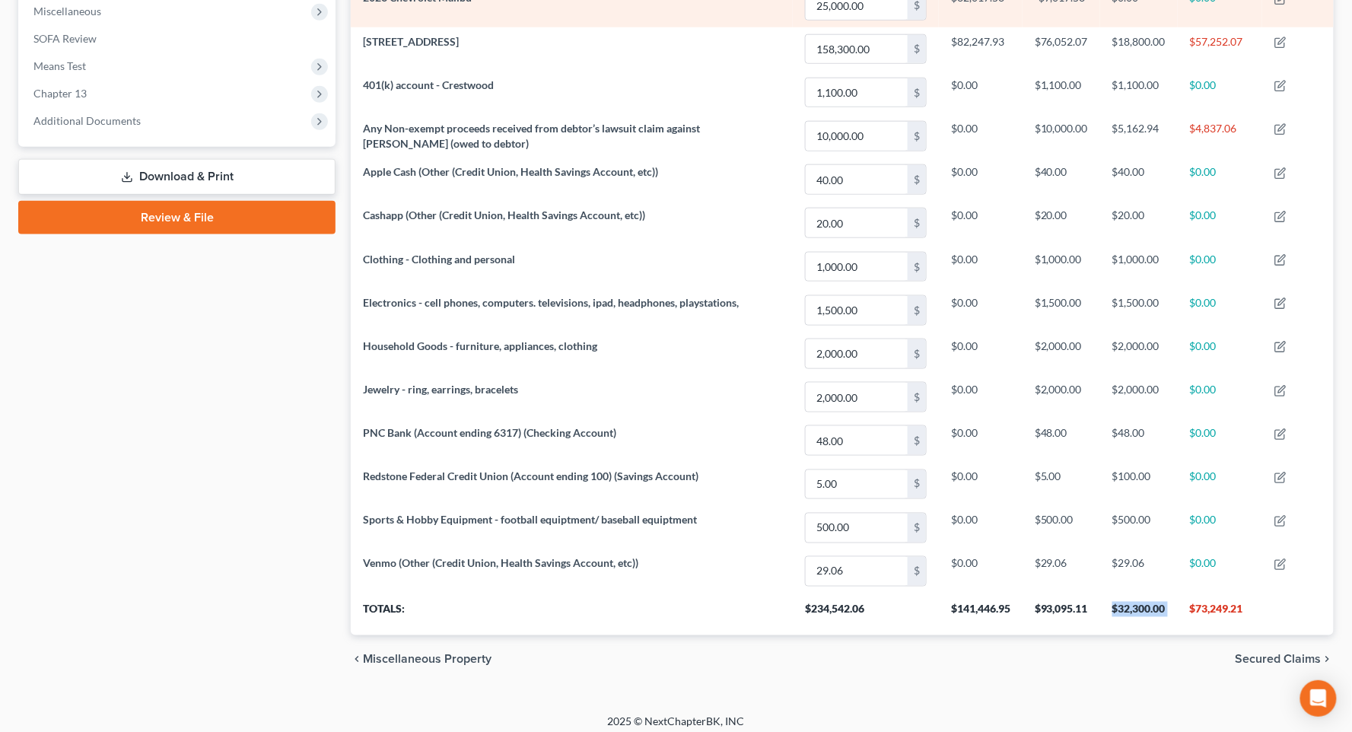
scroll to position [280, 983]
